Goal: Information Seeking & Learning: Check status

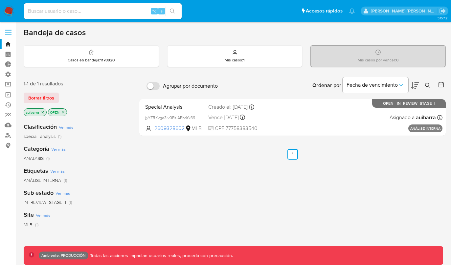
click at [45, 91] on div "1-1 de 1 resultados Borrar filtros auibarra OPEN" at bounding box center [76, 98] width 105 height 37
click at [45, 92] on div "1-1 de 1 resultados Borrar filtros auibarra OPEN" at bounding box center [76, 98] width 105 height 37
click at [45, 93] on span "Borrar filtros" at bounding box center [41, 97] width 26 height 9
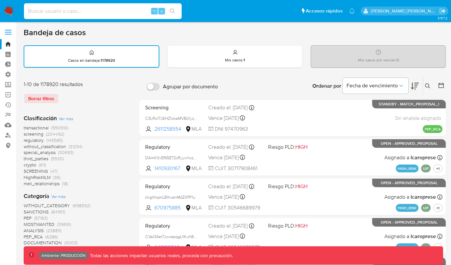
click at [103, 14] on input at bounding box center [103, 11] width 158 height 9
paste input "268849149"
type input "268849149"
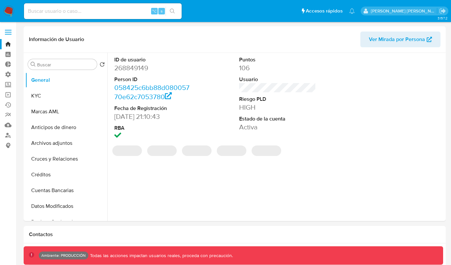
select select "10"
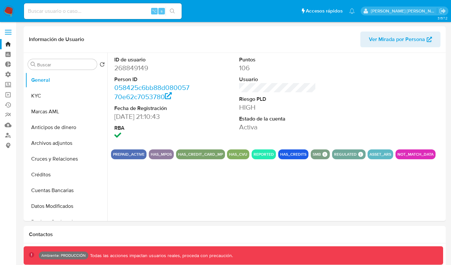
click at [13, 12] on img at bounding box center [8, 11] width 11 height 11
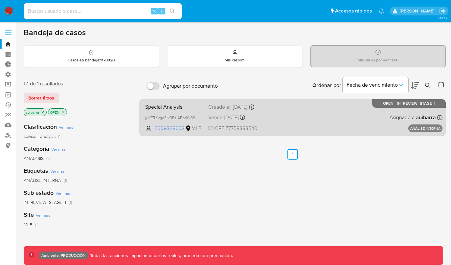
click at [177, 116] on div "Special Analysis jyYZRKvge3iv0FsiAEboYx39 2609328602 MLB Creado el: 05/08/2025 …" at bounding box center [292, 117] width 300 height 33
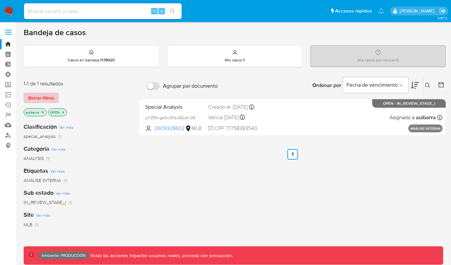
click at [34, 93] on span "Borrar filtros" at bounding box center [41, 97] width 26 height 9
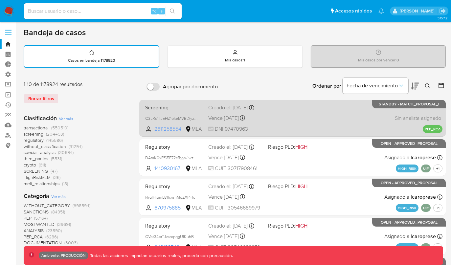
click at [159, 128] on span "2611258554" at bounding box center [169, 128] width 30 height 7
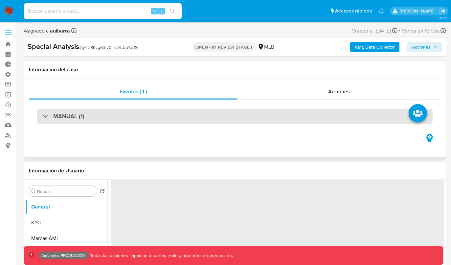
click at [46, 117] on div "MANUAL (1)" at bounding box center [64, 116] width 42 height 7
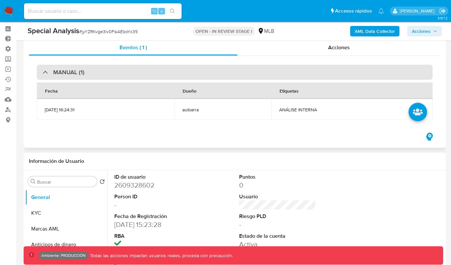
select select "10"
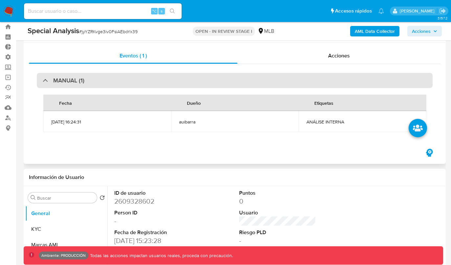
scroll to position [8, 0]
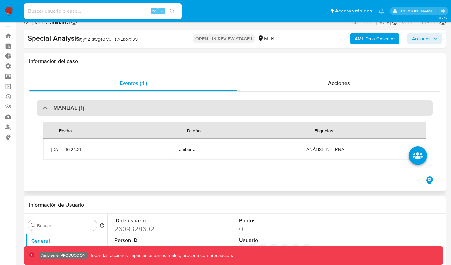
click at [50, 112] on div "MANUAL (1)" at bounding box center [235, 107] width 396 height 15
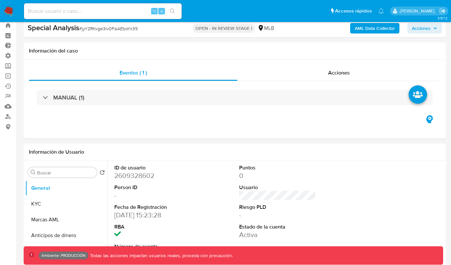
scroll to position [0, 0]
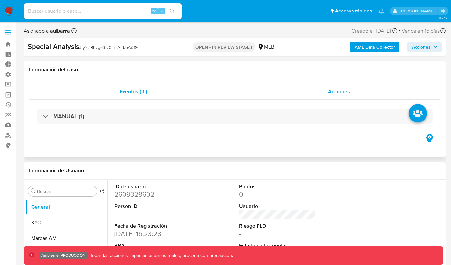
click at [334, 88] on span "Acciones" at bounding box center [339, 92] width 22 height 8
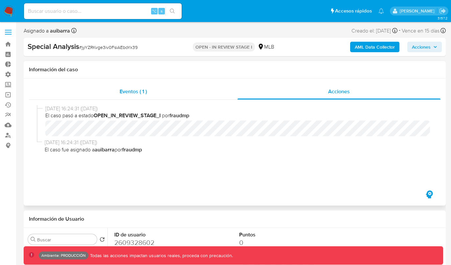
click at [153, 87] on div "Eventos ( 1 )" at bounding box center [133, 92] width 208 height 16
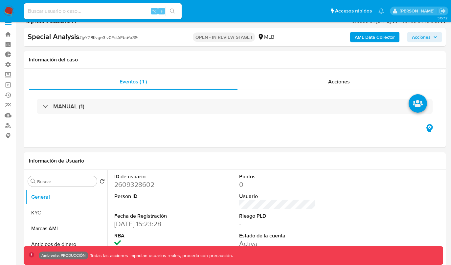
scroll to position [5, 0]
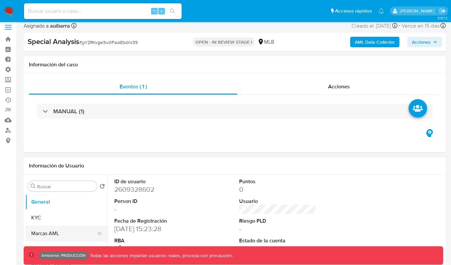
click at [48, 229] on button "Marcas AML" at bounding box center [63, 233] width 77 height 16
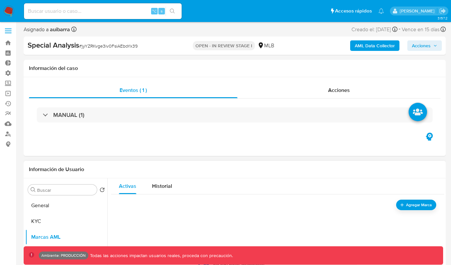
scroll to position [0, 0]
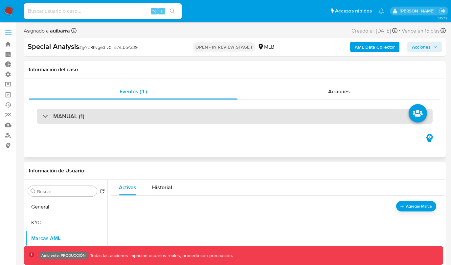
click at [54, 119] on h3 "MANUAL (1)" at bounding box center [68, 116] width 31 height 7
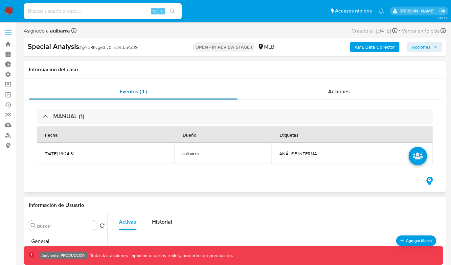
click at [151, 87] on div "Eventos ( 1 )" at bounding box center [133, 92] width 208 height 16
click at [313, 102] on div "MANUAL (1) Fecha Dueño Etiquetas 05/08/2025 16:24:31 auibarra ANÁLISE INTERNA" at bounding box center [234, 137] width 411 height 75
click at [316, 97] on div "Acciones" at bounding box center [338, 92] width 203 height 16
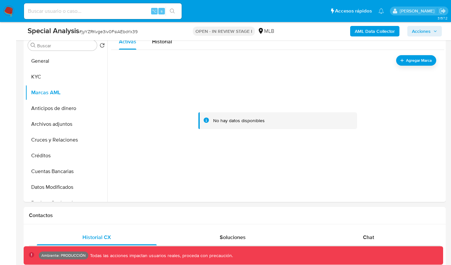
scroll to position [168, 0]
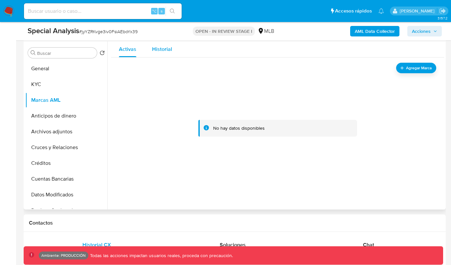
click at [160, 51] on span "Historial" at bounding box center [162, 49] width 20 height 8
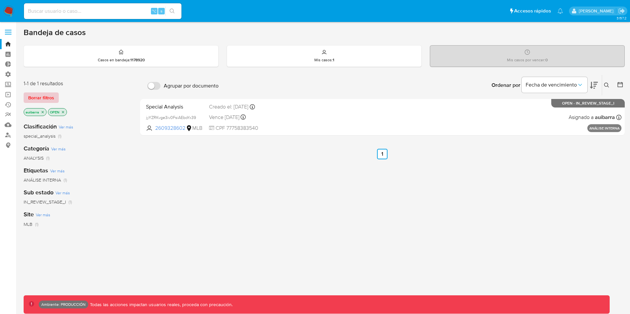
click at [41, 99] on span "Borrar filtros" at bounding box center [41, 97] width 26 height 9
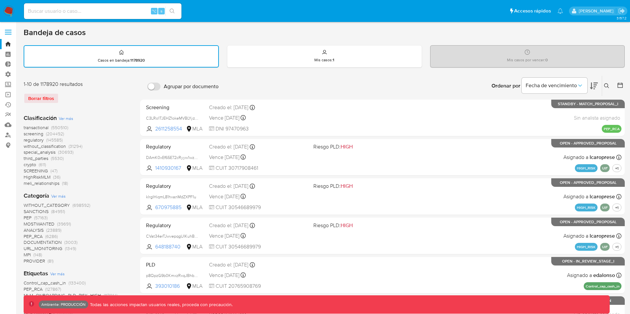
click at [10, 14] on img at bounding box center [8, 11] width 11 height 11
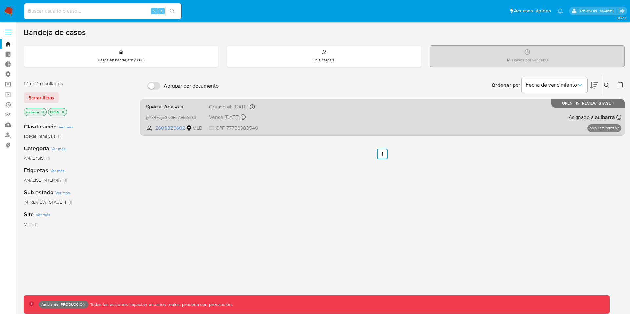
click at [177, 107] on span "Special Analysis" at bounding box center [175, 106] width 58 height 9
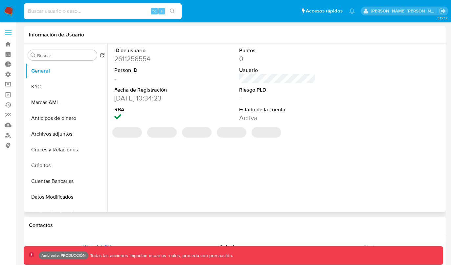
select select "10"
